Goal: Task Accomplishment & Management: Manage account settings

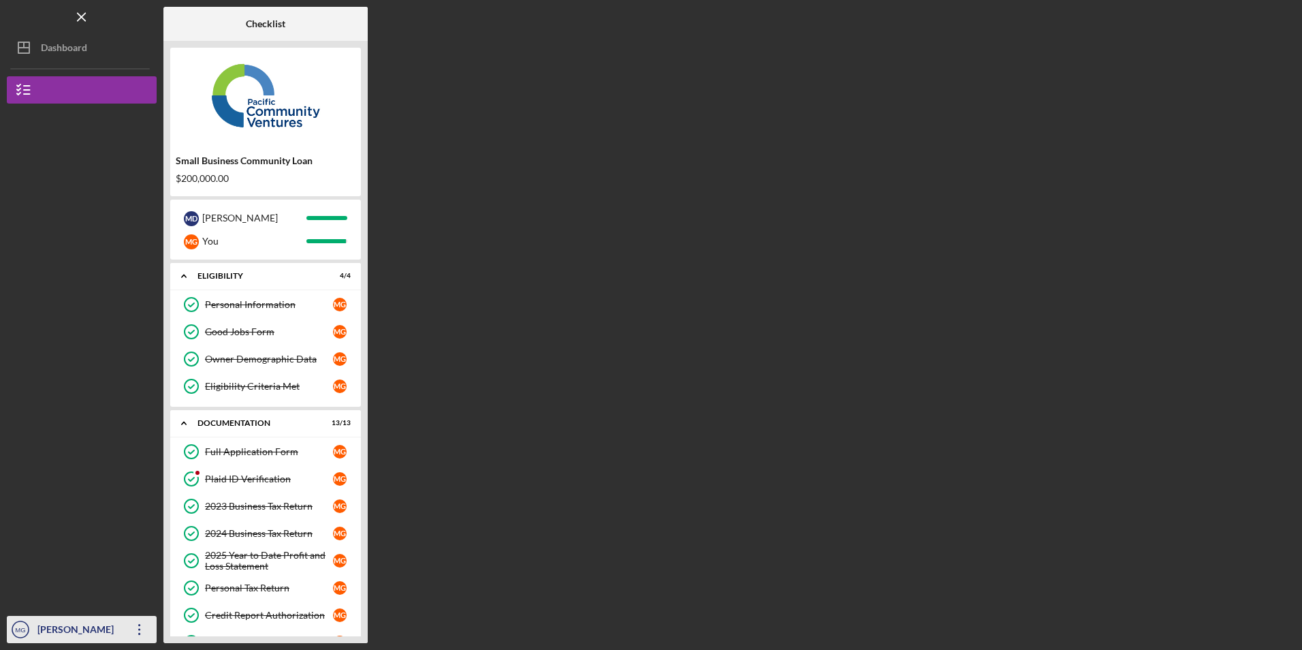
click at [140, 629] on icon "button" at bounding box center [139, 629] width 2 height 11
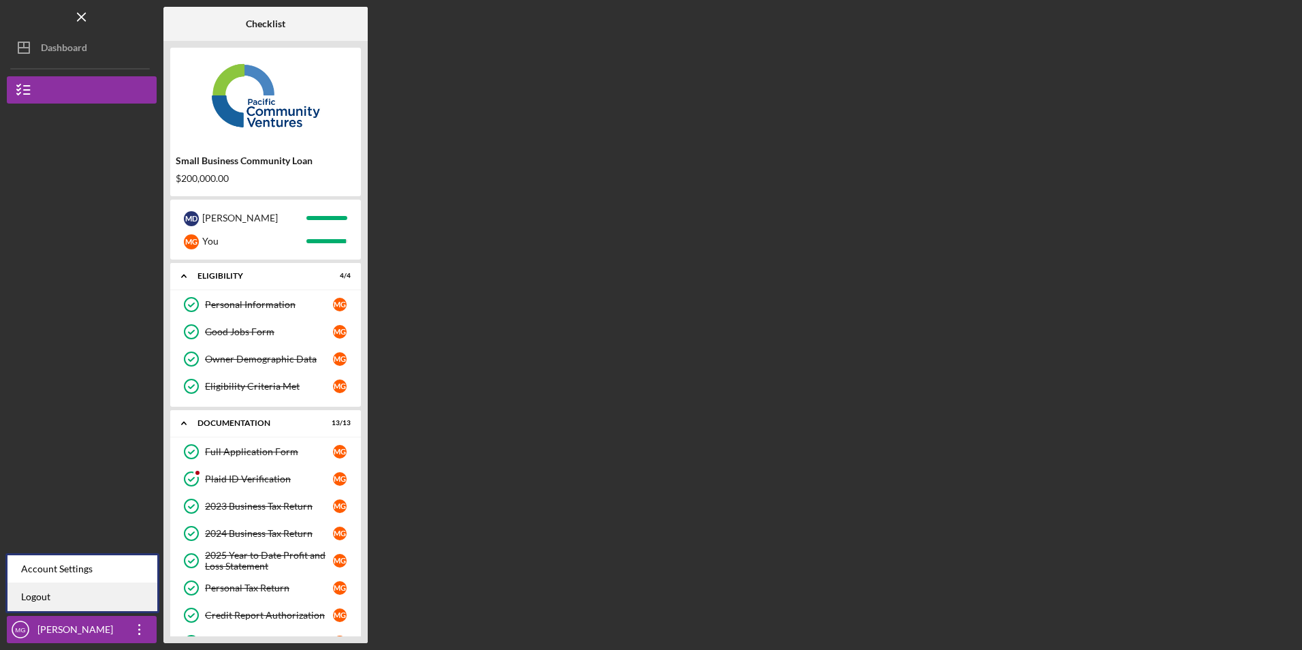
click at [121, 599] on link "Logout" at bounding box center [82, 597] width 150 height 28
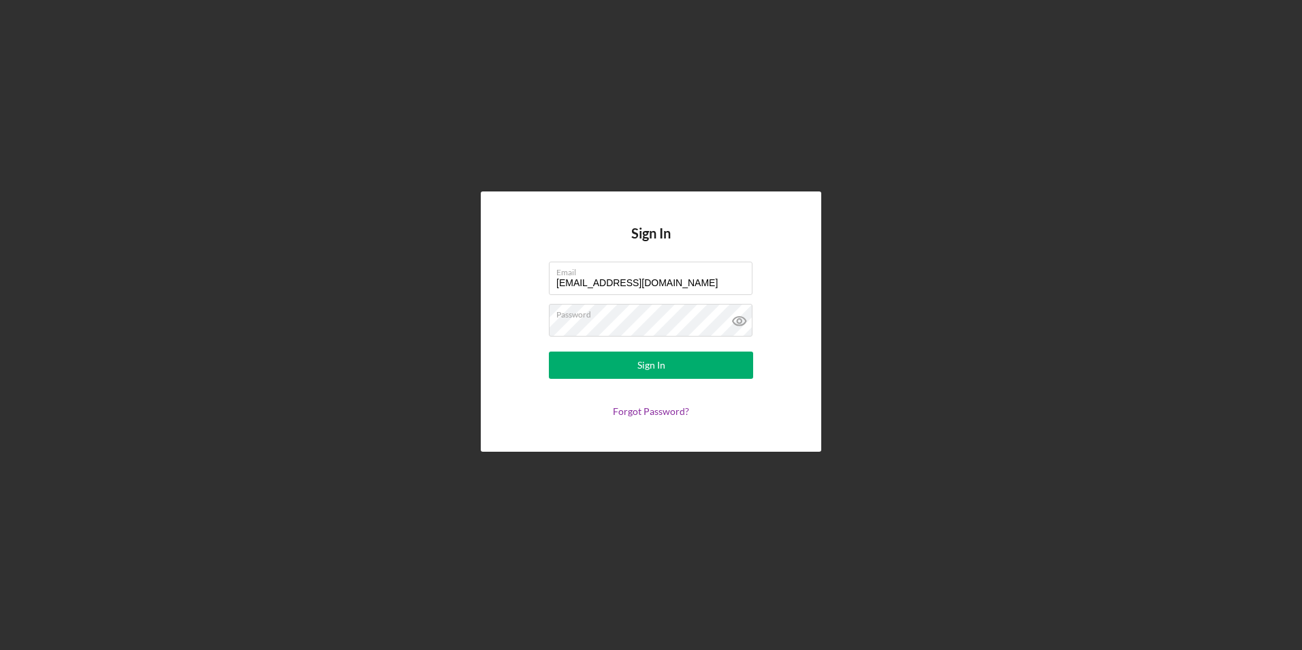
drag, startPoint x: 685, startPoint y: 287, endPoint x: 372, endPoint y: 254, distance: 314.9
click at [372, 254] on div "Sign In Email [EMAIL_ADDRESS][DOMAIN_NAME] Password Sign In Forgot Password?" at bounding box center [651, 321] width 1288 height 643
type input "[EMAIL_ADDRESS][DOMAIN_NAME]"
click at [573, 359] on button "Sign In" at bounding box center [651, 364] width 204 height 27
